Goal: Task Accomplishment & Management: Manage account settings

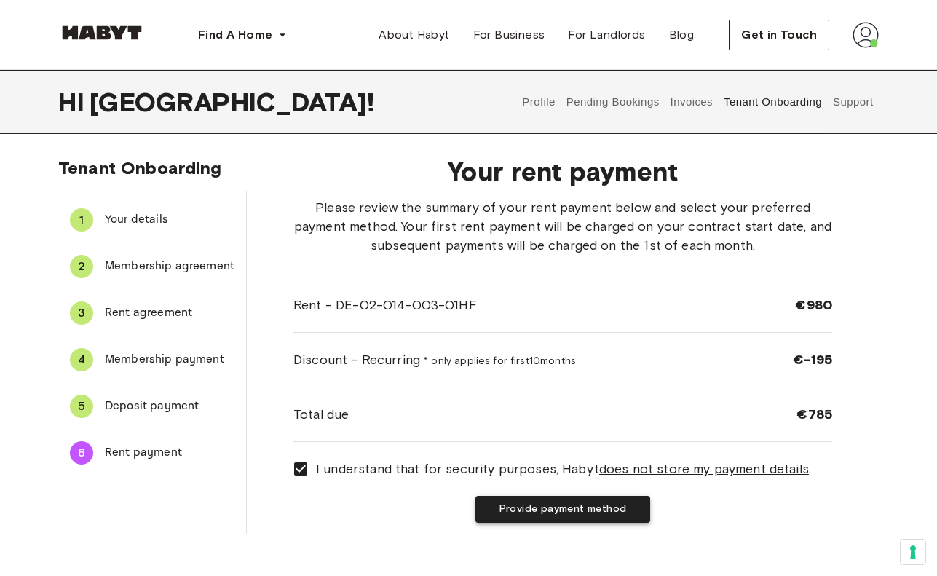
click at [537, 517] on button "Provide payment method" at bounding box center [562, 509] width 175 height 27
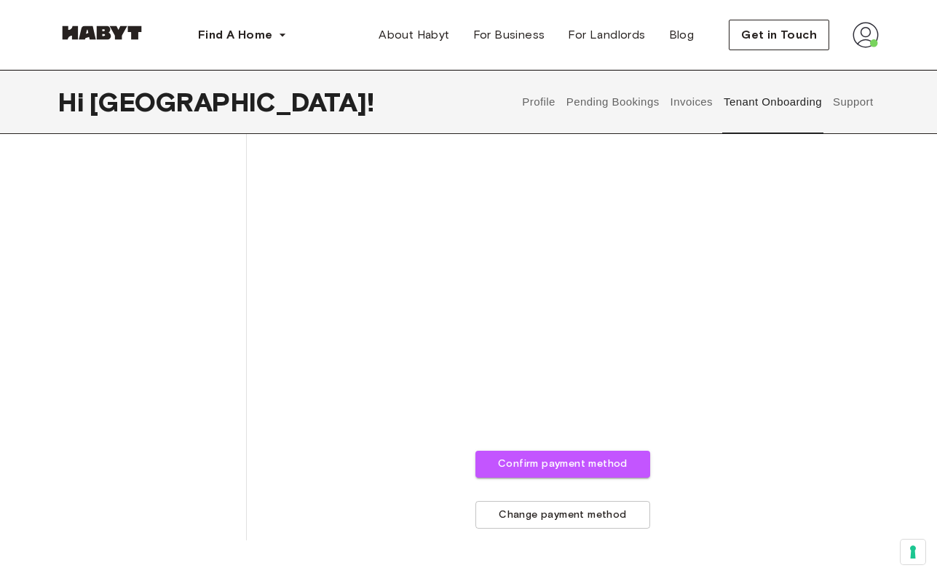
scroll to position [418, 0]
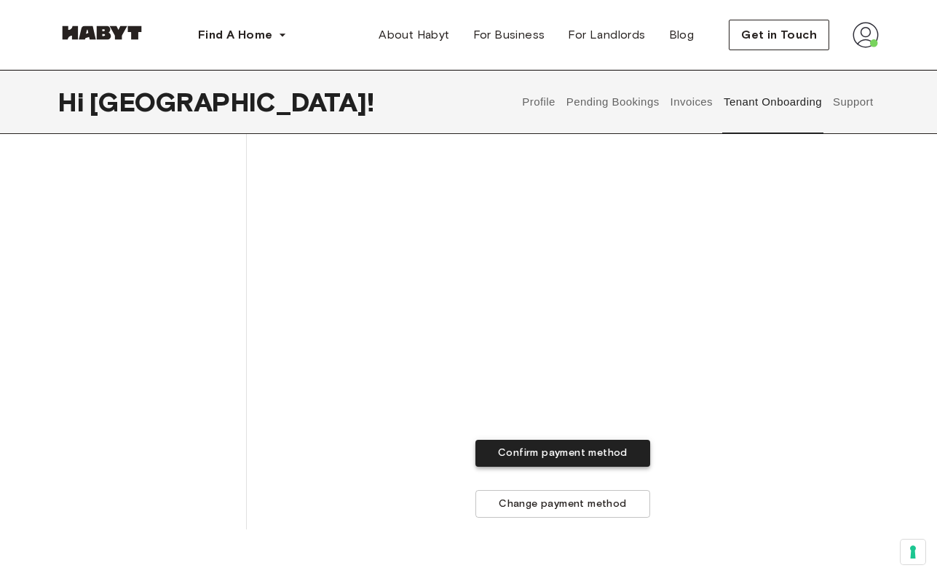
click at [604, 457] on button "Confirm payment method" at bounding box center [562, 453] width 175 height 27
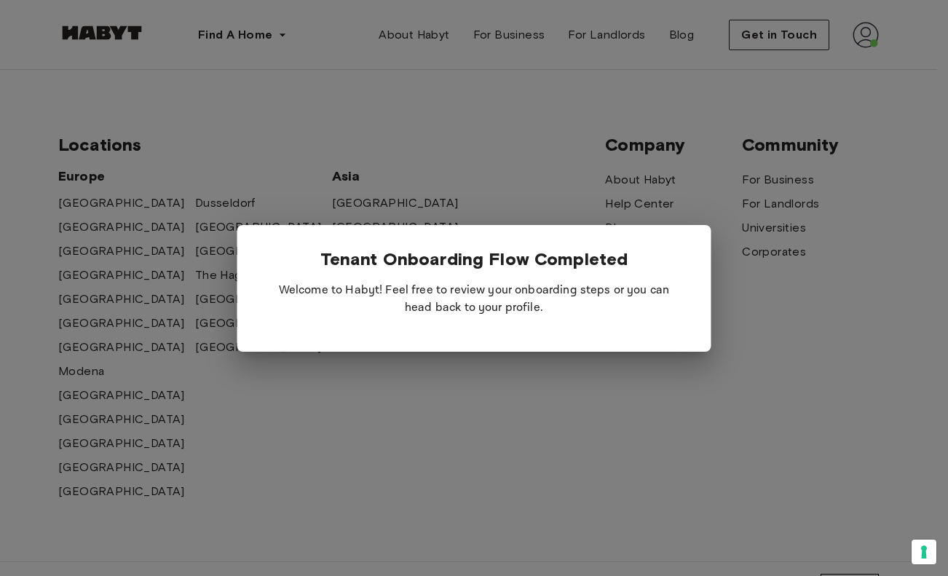
click at [604, 457] on div at bounding box center [474, 288] width 948 height 576
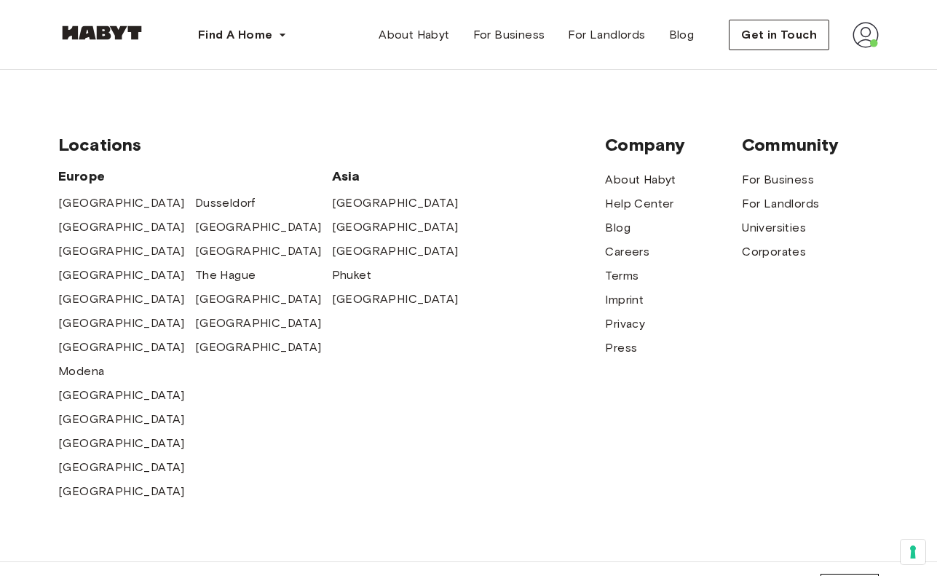
click at [871, 34] on img at bounding box center [866, 35] width 26 height 26
click at [821, 61] on span "Profile" at bounding box center [821, 68] width 36 height 17
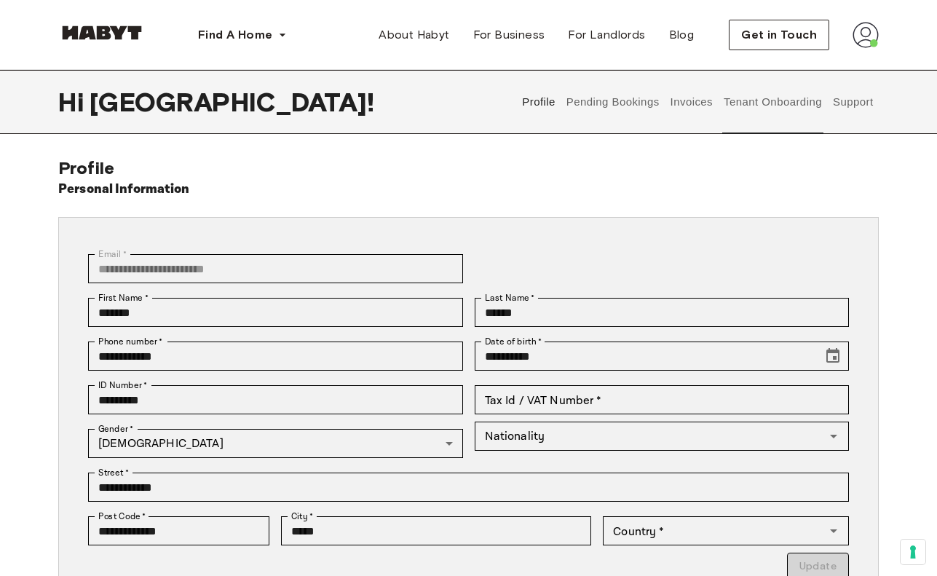
type input "**********"
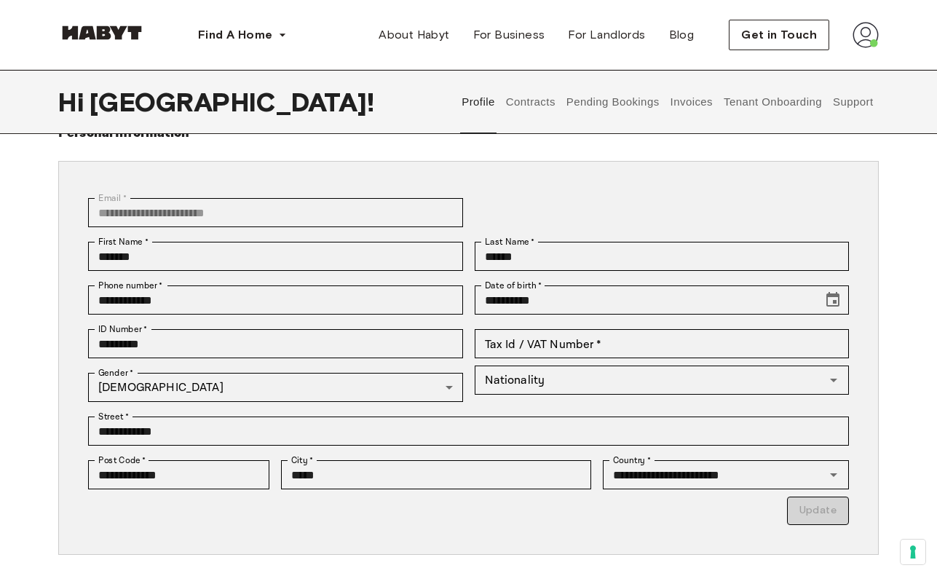
scroll to position [54, 0]
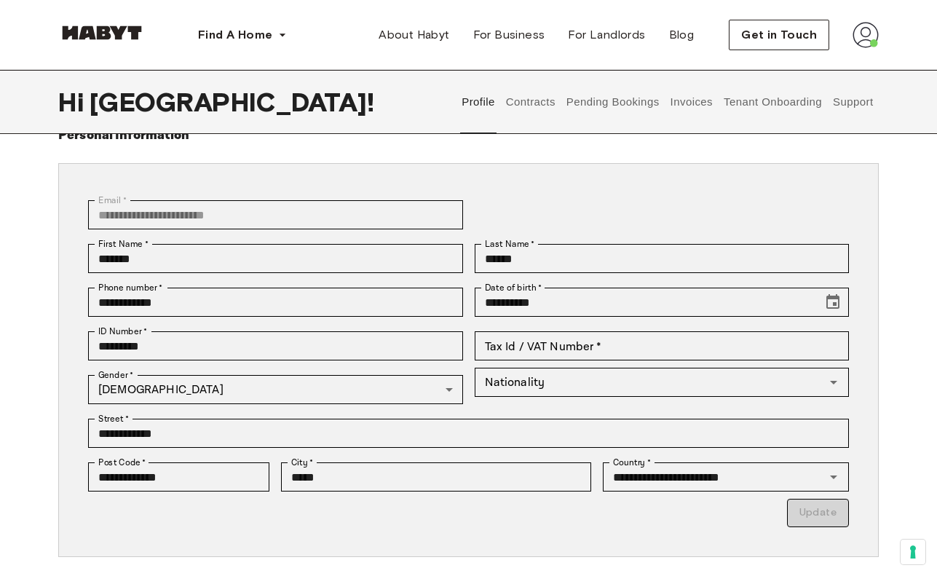
click at [758, 100] on button "Tenant Onboarding" at bounding box center [773, 102] width 102 height 64
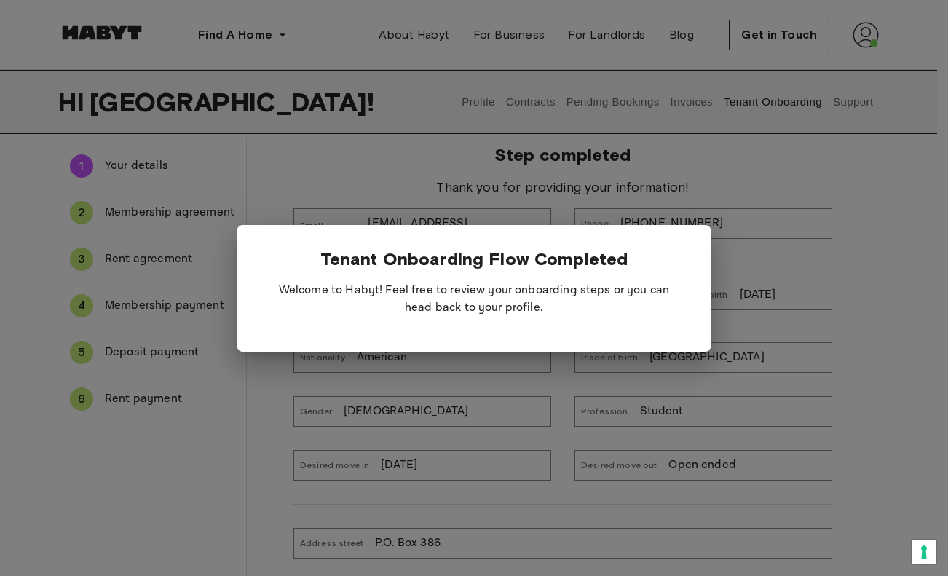
click at [871, 170] on div at bounding box center [474, 288] width 948 height 576
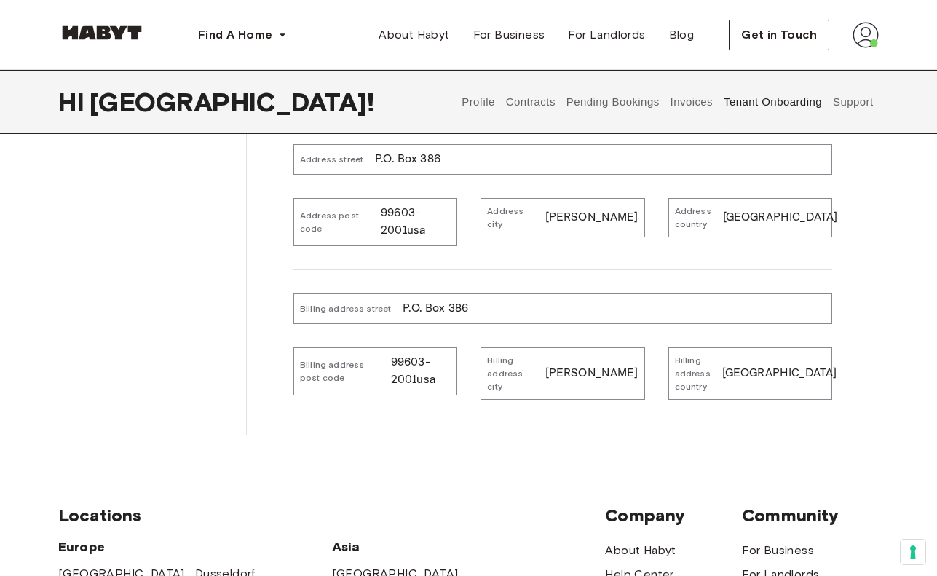
scroll to position [440, 0]
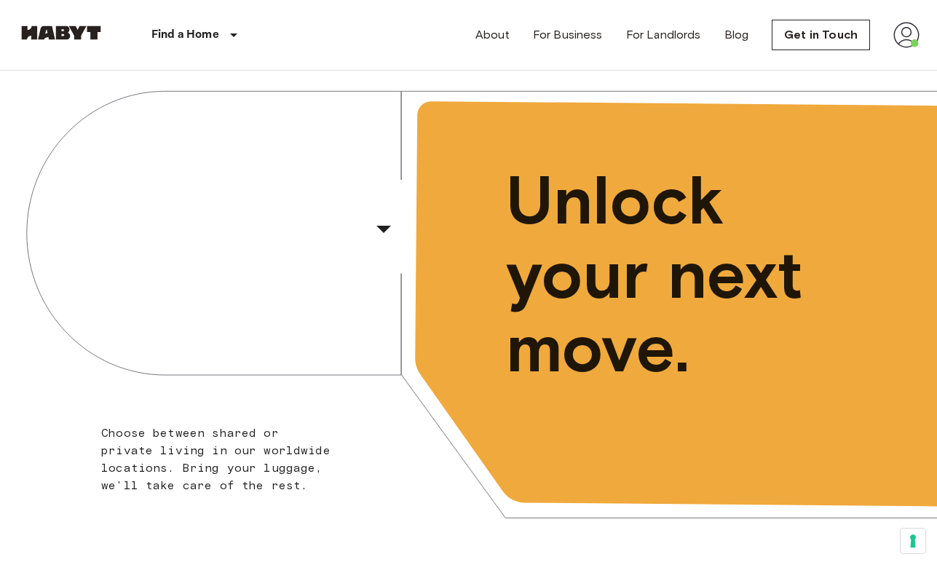
click at [909, 35] on img at bounding box center [906, 35] width 26 height 26
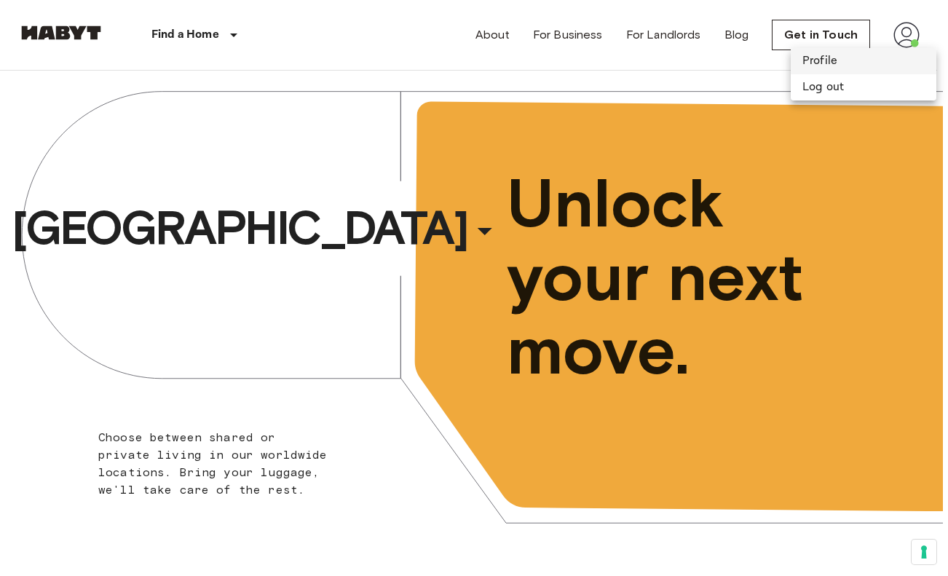
click at [829, 63] on li "Profile" at bounding box center [864, 61] width 146 height 26
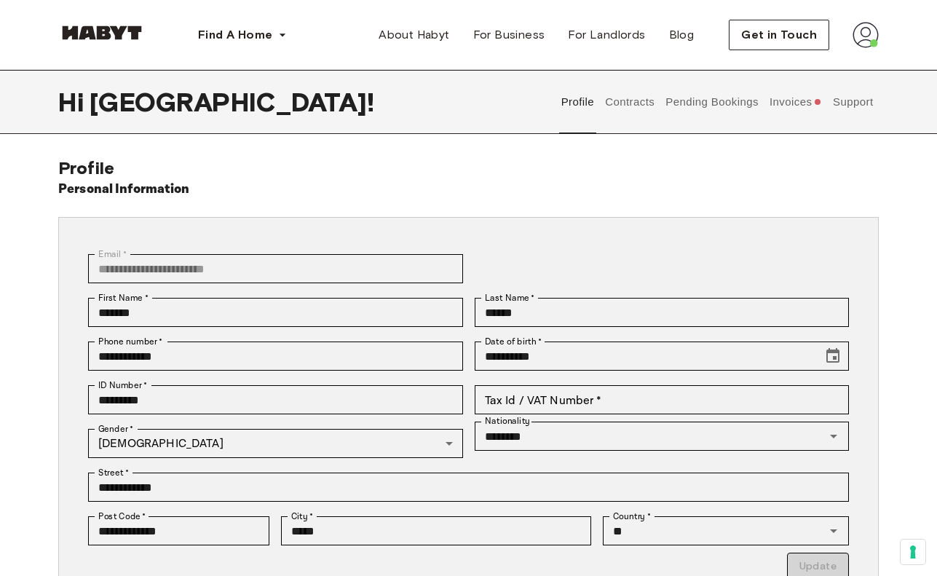
click at [726, 97] on button "Pending Bookings" at bounding box center [712, 102] width 97 height 64
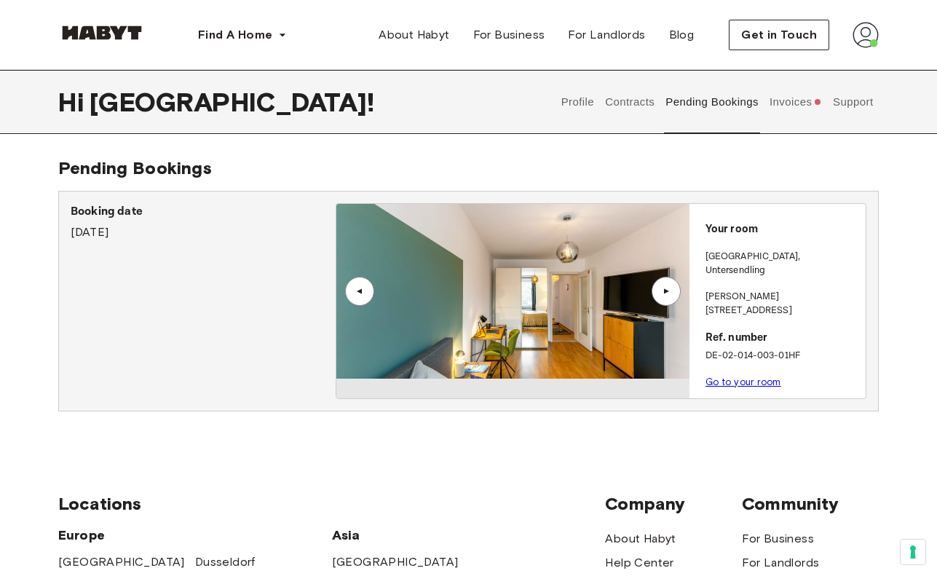
click at [783, 102] on button "Invoices" at bounding box center [795, 102] width 56 height 64
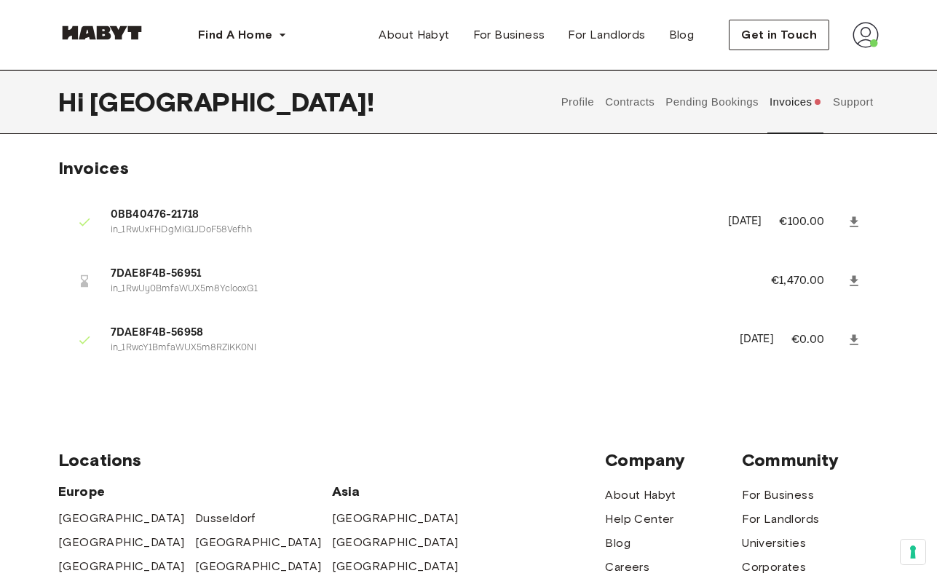
click at [868, 36] on img at bounding box center [866, 35] width 26 height 26
click at [453, 86] on div "Hi Ireland ! Profile Contracts Pending Bookings Invoices Support" at bounding box center [468, 102] width 821 height 64
click at [733, 115] on button "Pending Bookings" at bounding box center [712, 102] width 97 height 64
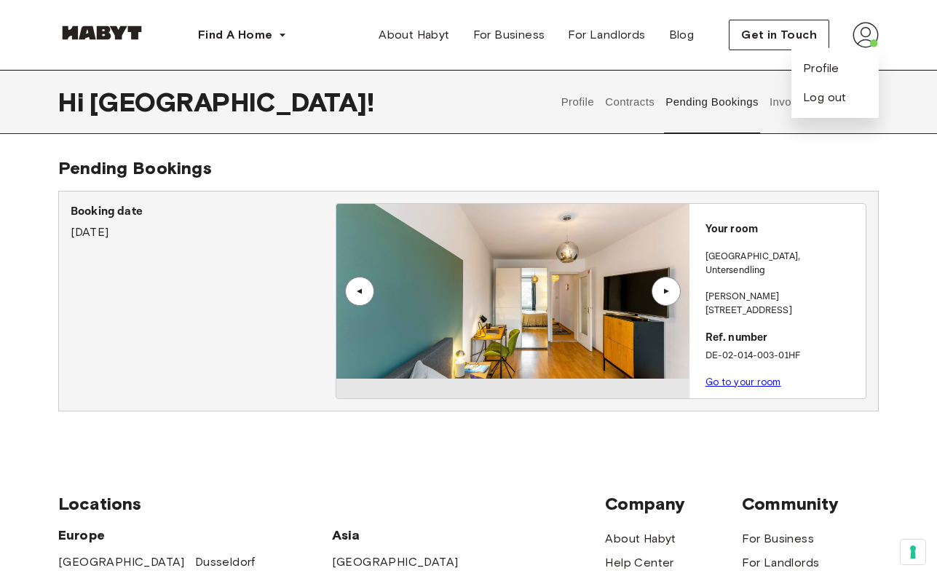
click at [904, 40] on div "Find A Home [GEOGRAPHIC_DATA] [GEOGRAPHIC_DATA] [GEOGRAPHIC_DATA] [GEOGRAPHIC_D…" at bounding box center [468, 35] width 937 height 70
click at [858, 29] on img at bounding box center [866, 35] width 26 height 26
click at [797, 100] on button "Invoices" at bounding box center [795, 102] width 56 height 64
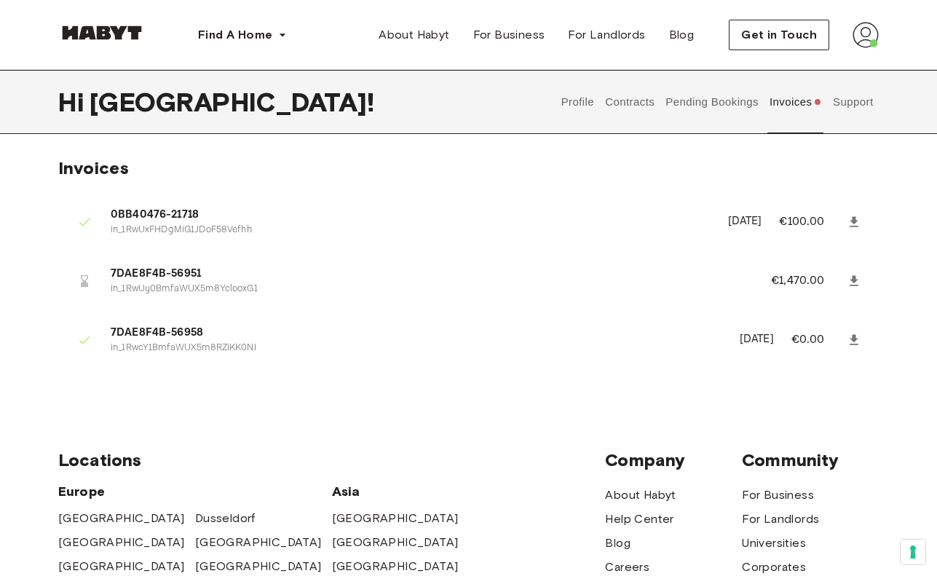
click at [858, 98] on button "Support" at bounding box center [853, 102] width 44 height 64
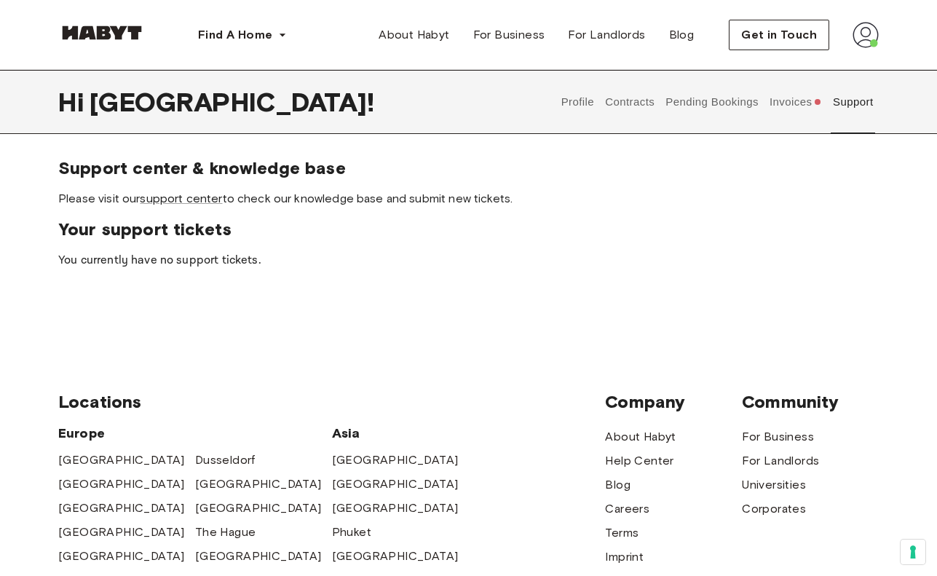
click at [577, 98] on button "Profile" at bounding box center [577, 102] width 37 height 64
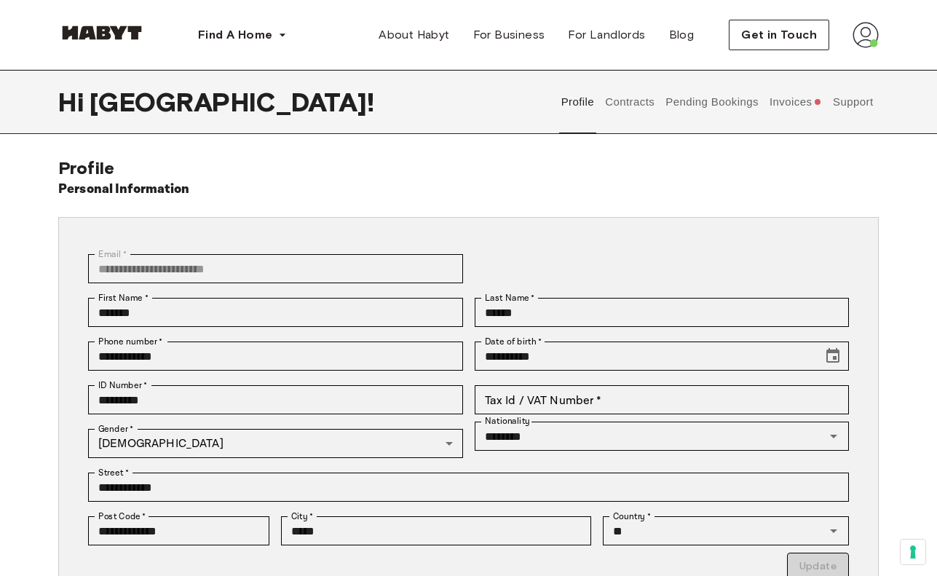
click at [634, 101] on button "Contracts" at bounding box center [630, 102] width 53 height 64
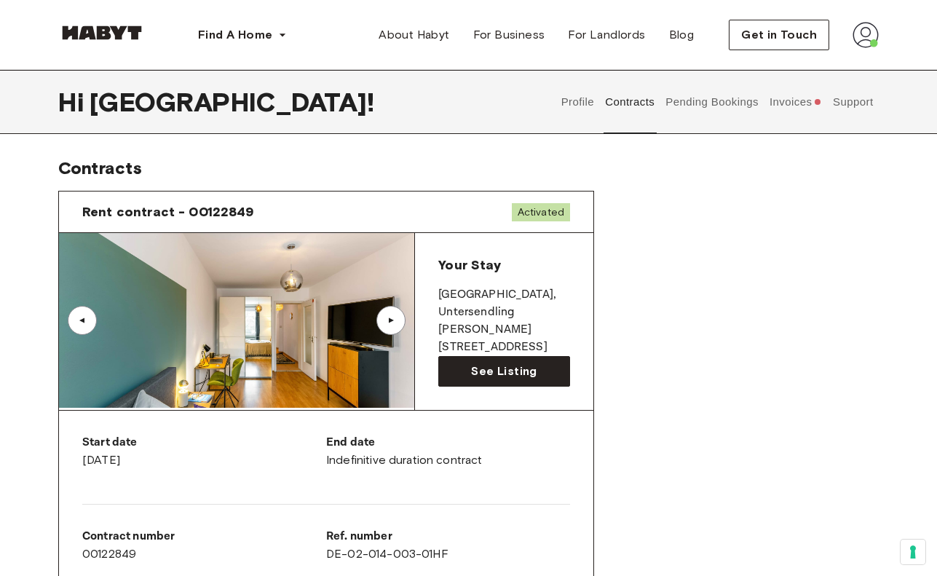
click at [863, 35] on img at bounding box center [866, 35] width 26 height 26
click at [855, 310] on div "Rent contract - 00122849 Activated ▲ ▲ Your Stay [GEOGRAPHIC_DATA] , [STREET_AD…" at bounding box center [468, 541] width 821 height 724
